Goal: Information Seeking & Learning: Learn about a topic

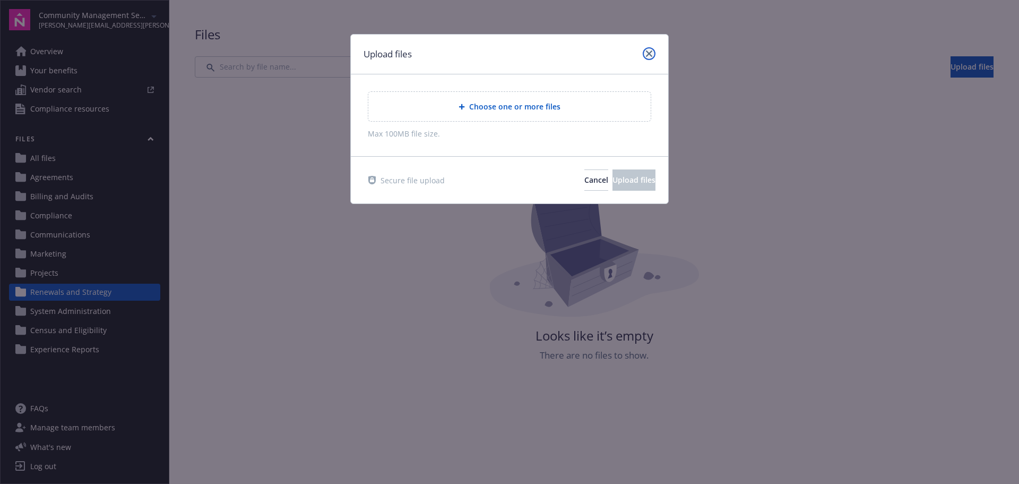
click at [649, 58] on link "close" at bounding box center [649, 53] width 13 height 13
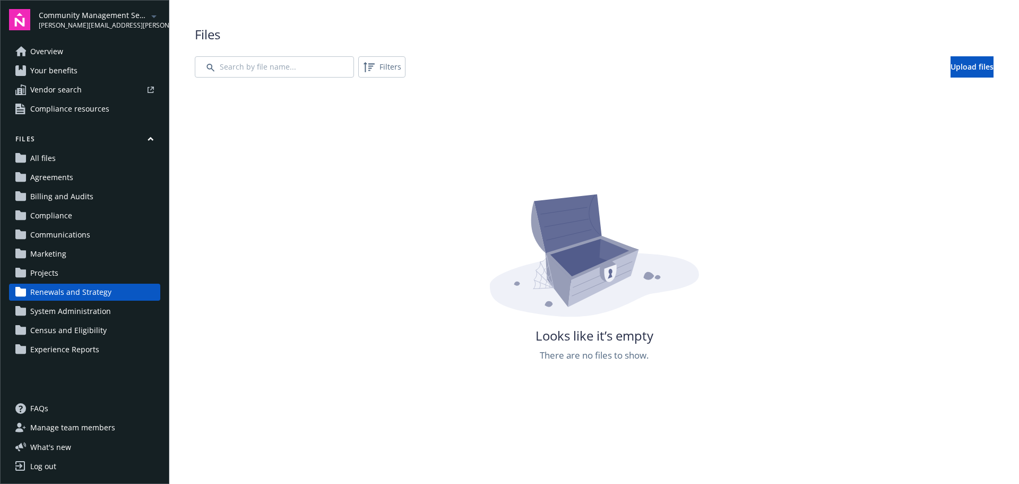
click at [68, 73] on span "Your benefits" at bounding box center [53, 70] width 47 height 17
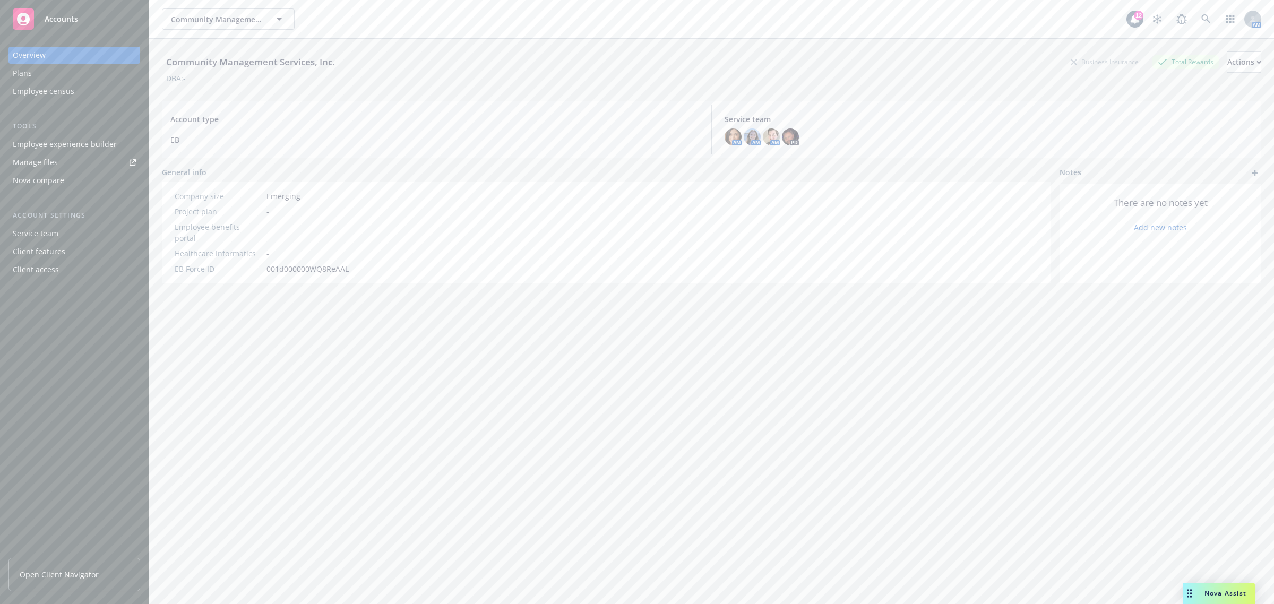
click at [42, 69] on div "Plans" at bounding box center [74, 73] width 123 height 17
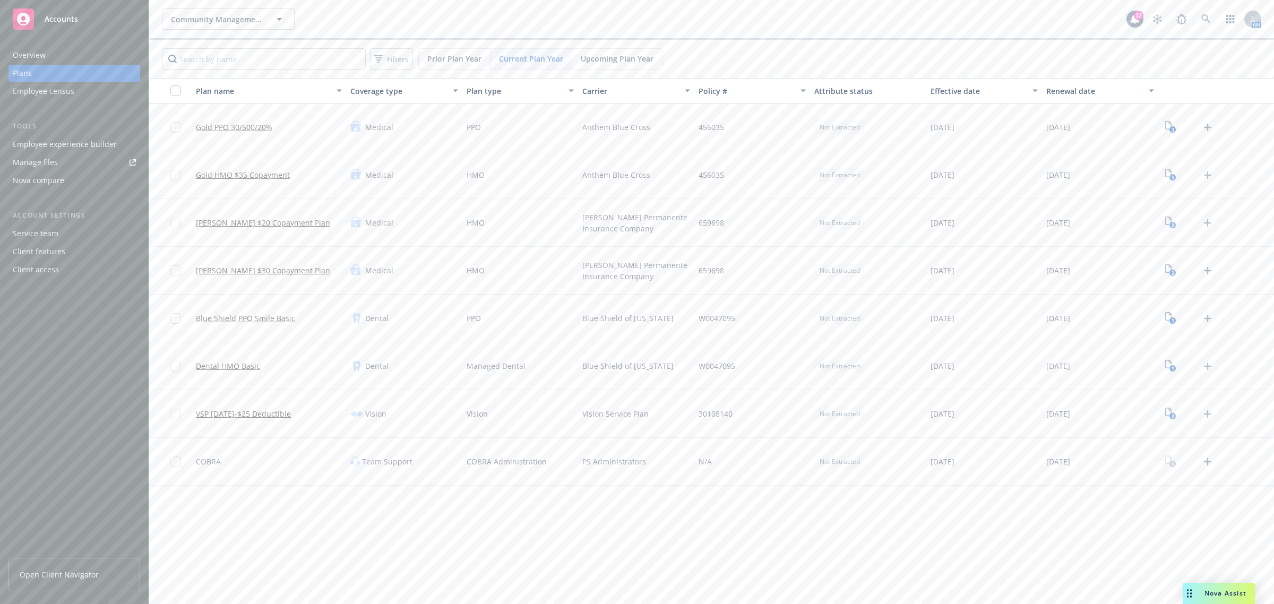
click at [597, 55] on span "Upcoming Plan Year" at bounding box center [617, 58] width 73 height 11
click at [86, 572] on span "Open Client Navigator" at bounding box center [59, 574] width 79 height 11
click at [81, 250] on div "Client features" at bounding box center [74, 251] width 123 height 17
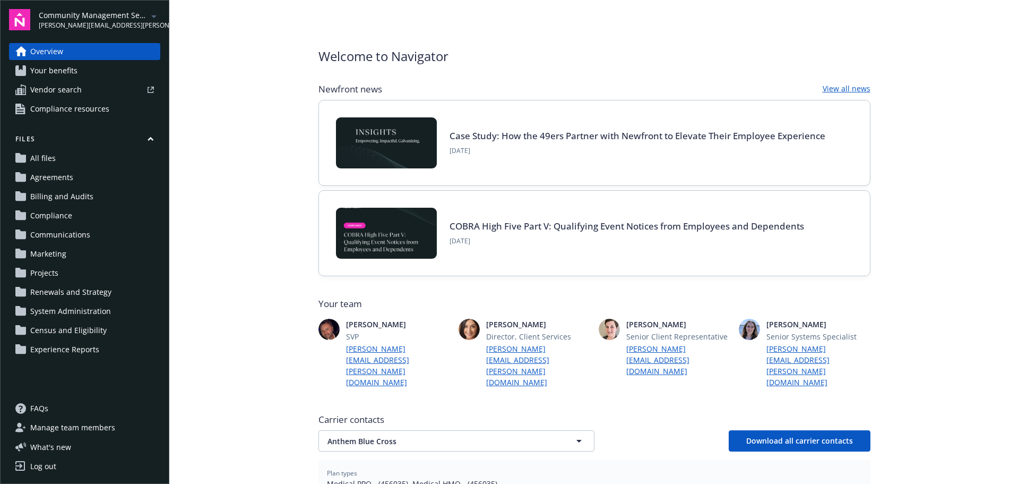
click at [94, 69] on link "Your benefits" at bounding box center [84, 70] width 151 height 17
